Goal: Task Accomplishment & Management: Complete application form

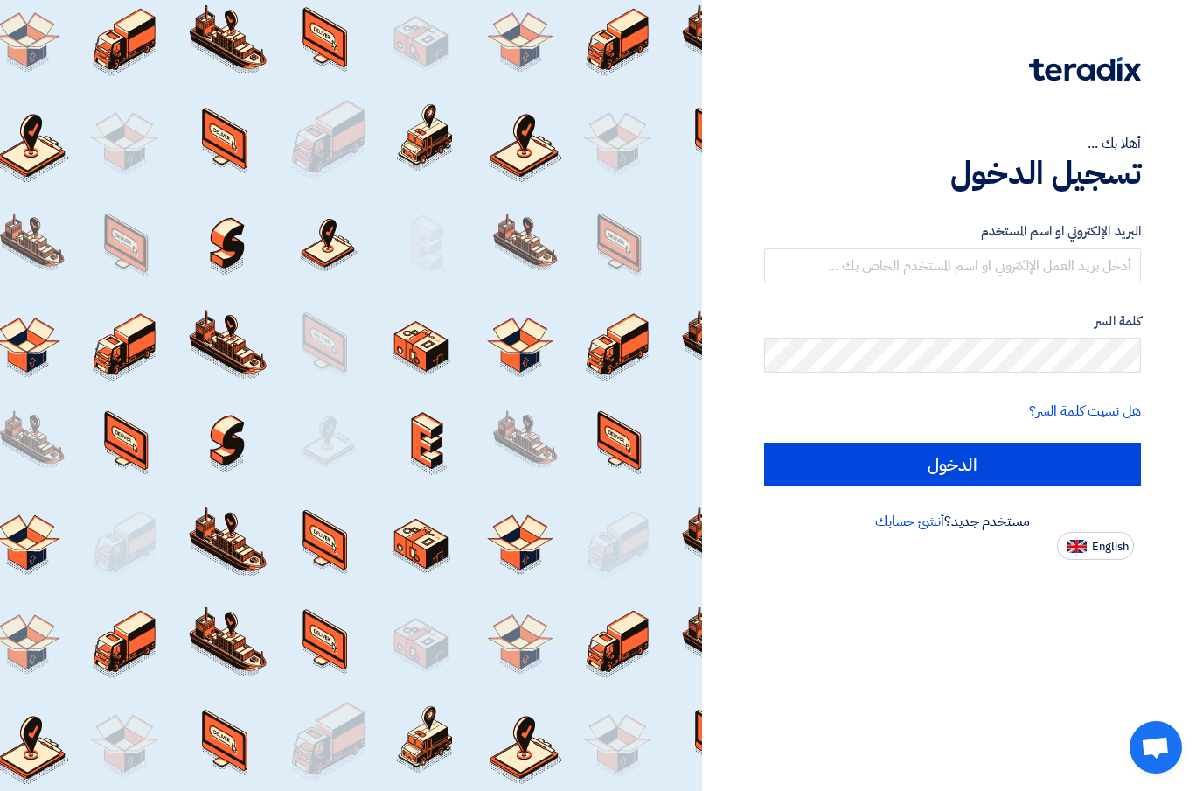
click at [924, 524] on link "أنشئ حسابك" at bounding box center [909, 521] width 69 height 21
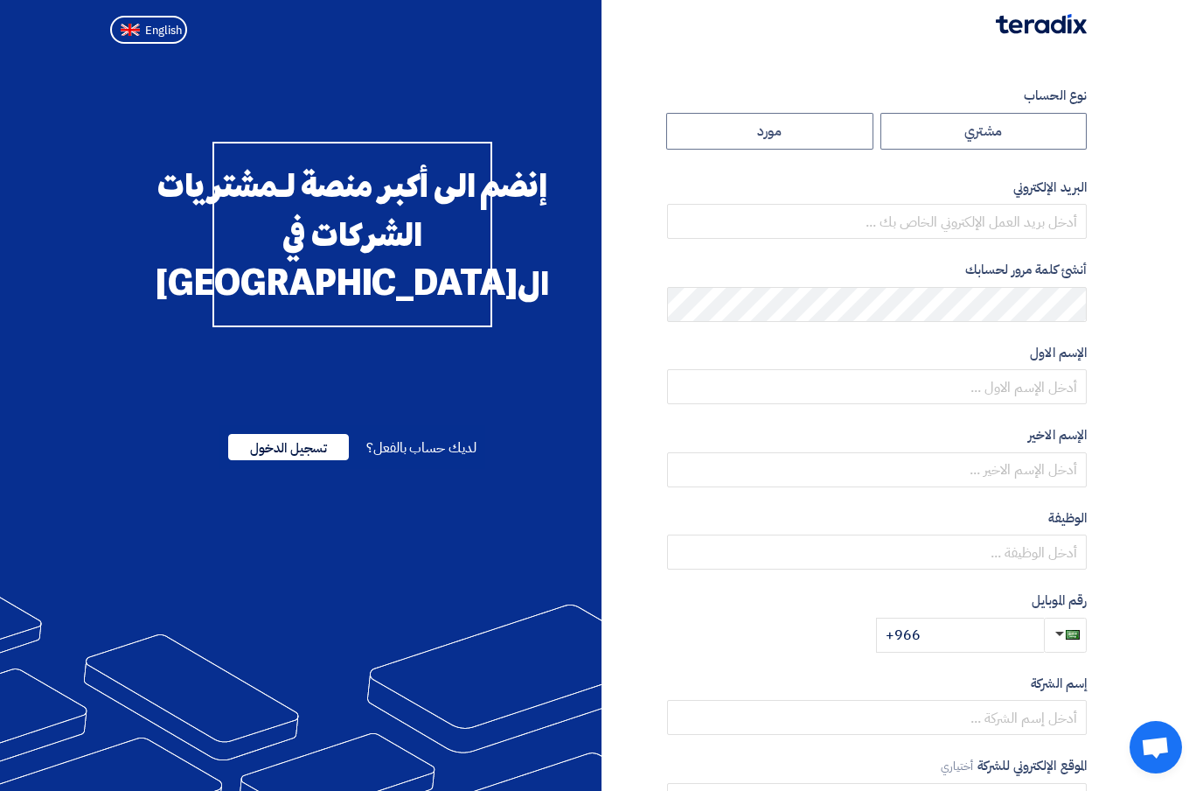
click at [1055, 134] on label "مشتري" at bounding box center [984, 131] width 207 height 37
click at [1055, 134] on input "مشتري" at bounding box center [983, 131] width 205 height 35
radio input "true"
click at [1149, 167] on section "نوع الحساب مشتري مورد البريد الإلكتروني أنشئ كلمة مرور لحسابك الإسم الاول الإسم…" at bounding box center [601, 505] width 1203 height 909
click at [828, 129] on label "مورد" at bounding box center [769, 131] width 207 height 37
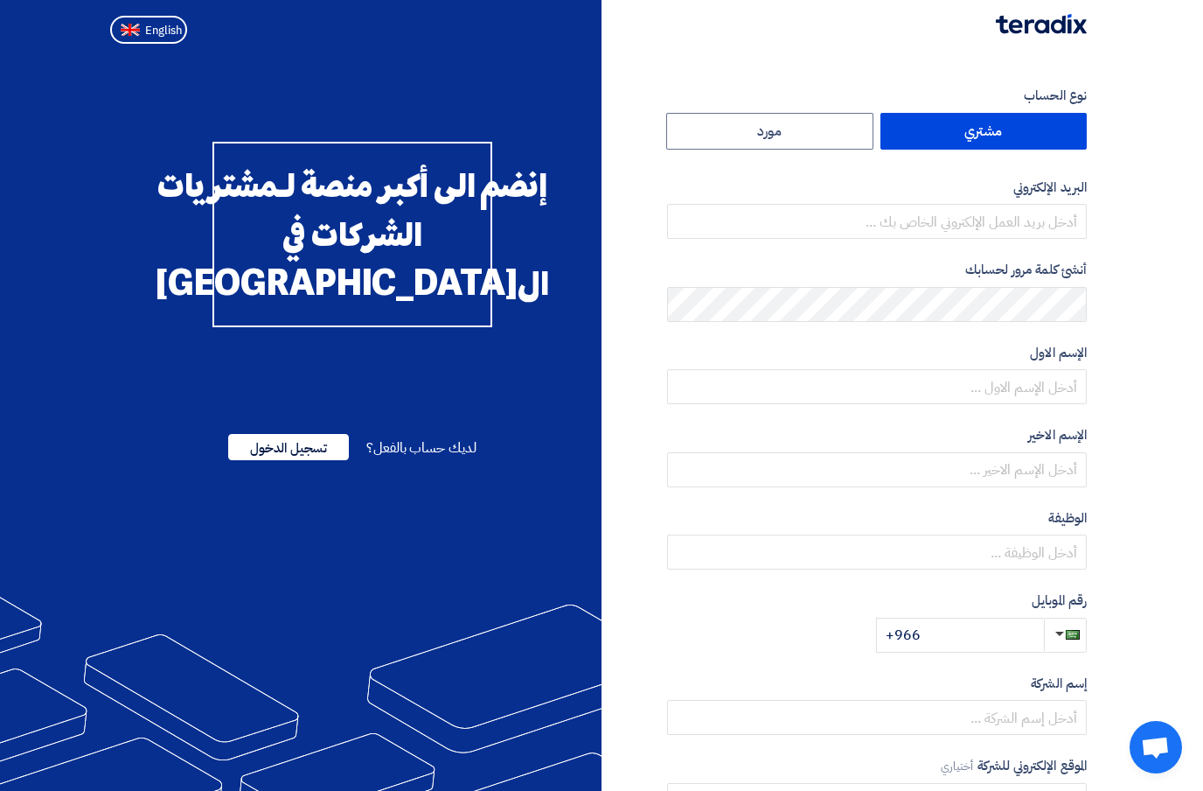
click at [828, 129] on input "مورد" at bounding box center [769, 131] width 205 height 35
radio input "true"
